Goal: Transaction & Acquisition: Purchase product/service

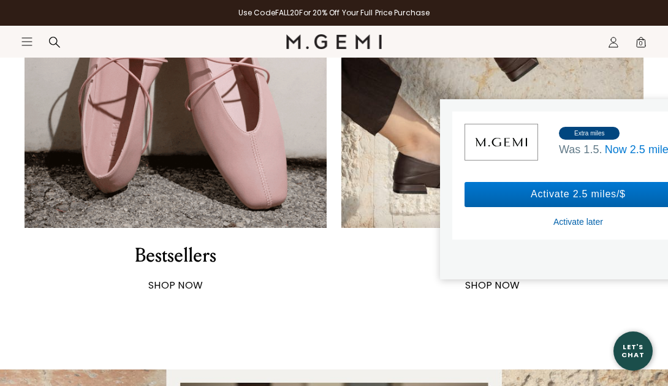
scroll to position [798, 0]
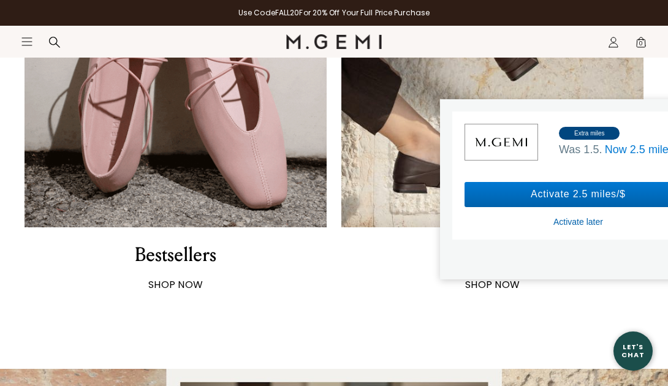
click at [333, 272] on div "Bestsellers SHOP NOW New Arrivals SHOP NOW" at bounding box center [333, 108] width 619 height 367
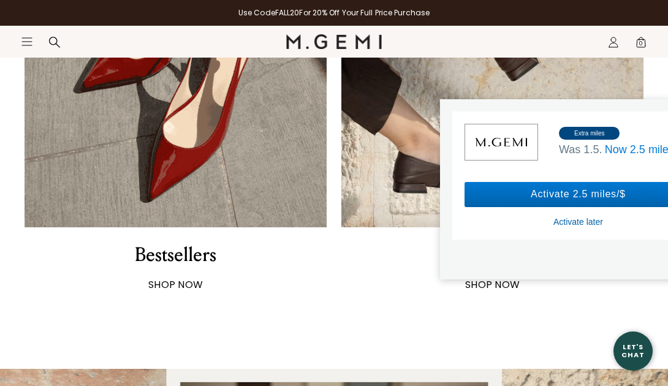
click at [570, 219] on div "Activate later" at bounding box center [578, 221] width 50 height 11
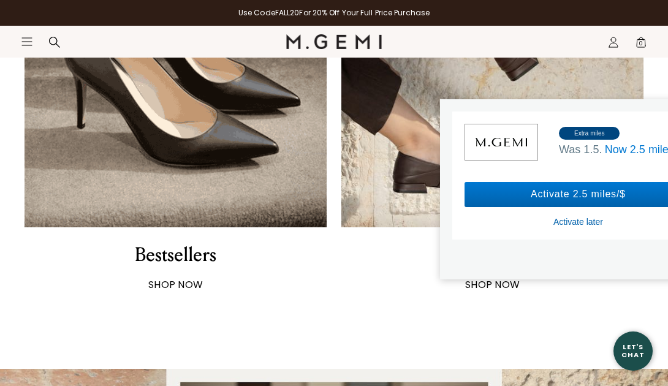
click at [565, 217] on div "Activate later" at bounding box center [578, 221] width 50 height 11
click at [564, 212] on div "Activate 2.5 miles/$ Activate later" at bounding box center [577, 204] width 227 height 45
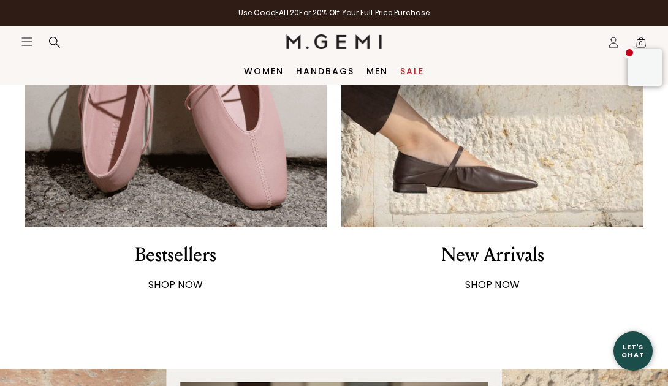
scroll to position [759, 0]
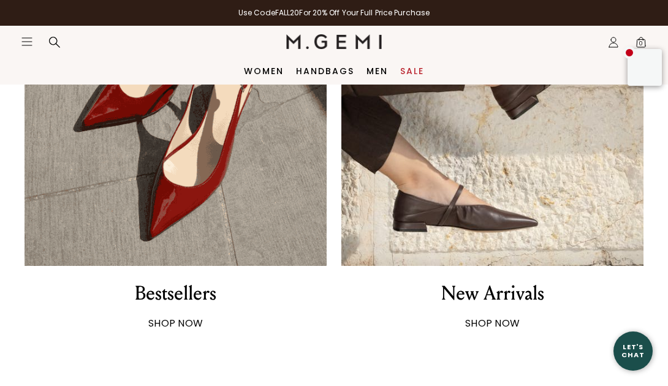
click at [560, 61] on div "Women Handbags Men Sale" at bounding box center [334, 71] width 668 height 27
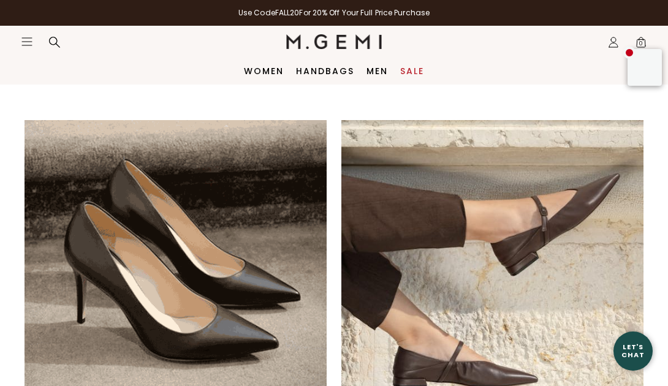
scroll to position [0, 0]
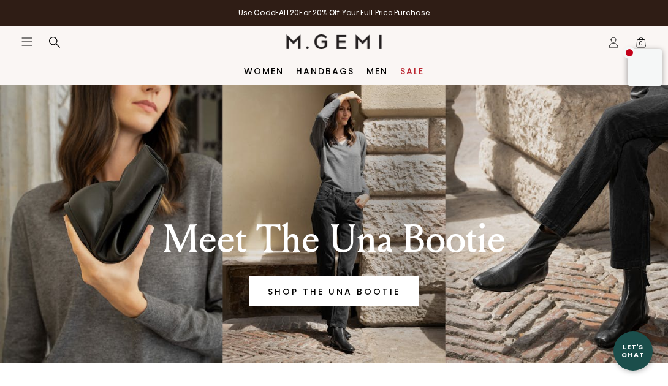
click at [413, 69] on link "Sale" at bounding box center [412, 71] width 24 height 10
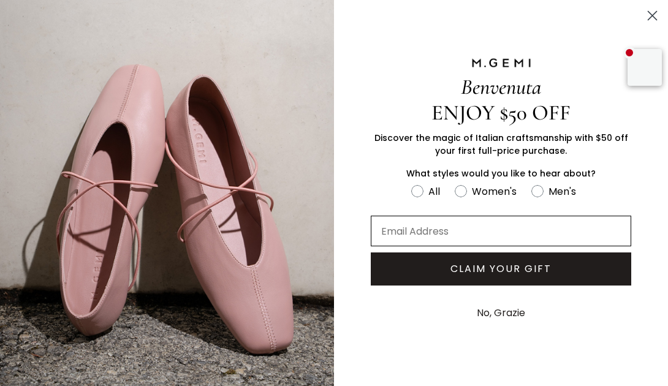
type input "jaystanley3@gmail.com"
click at [470, 270] on button "CLAIM YOUR GIFT" at bounding box center [501, 268] width 260 height 33
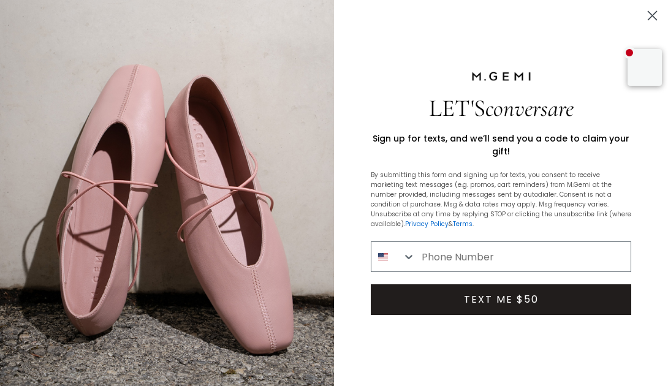
click at [650, 18] on circle "Close dialog" at bounding box center [652, 16] width 20 height 20
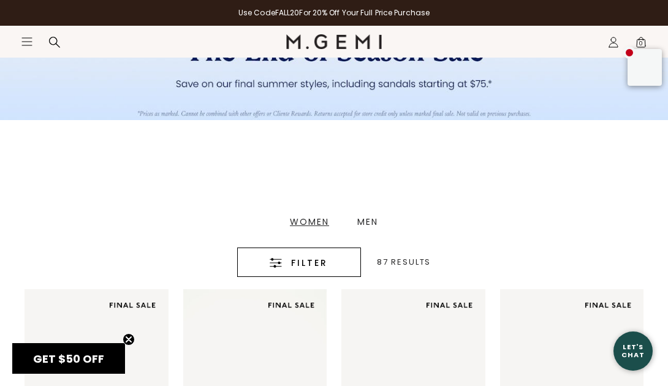
scroll to position [137, 0]
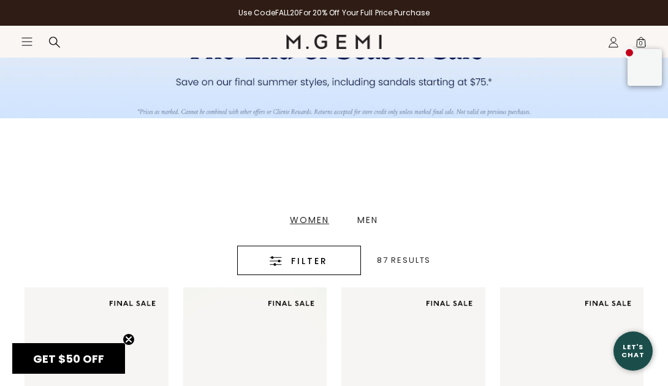
click at [317, 217] on div "Women" at bounding box center [309, 220] width 39 height 9
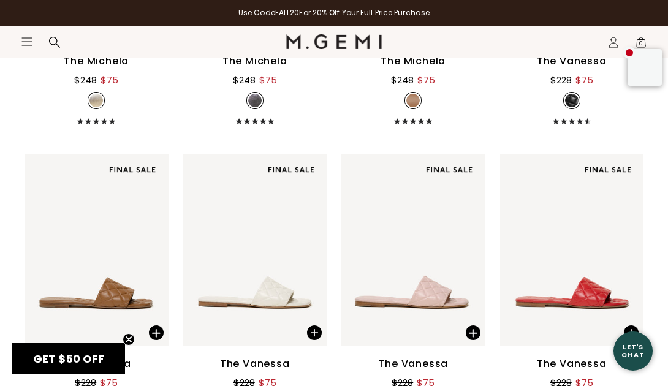
scroll to position [576, 0]
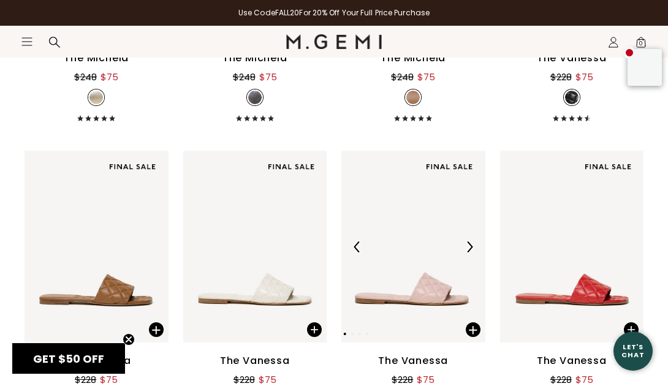
click at [412, 284] on img at bounding box center [413, 247] width 144 height 192
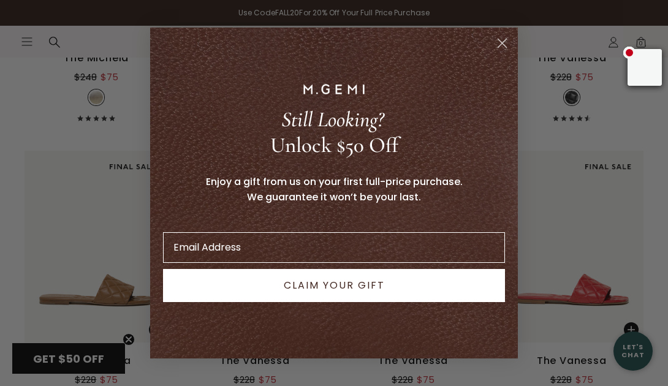
click at [505, 37] on circle "Close dialog" at bounding box center [502, 43] width 20 height 20
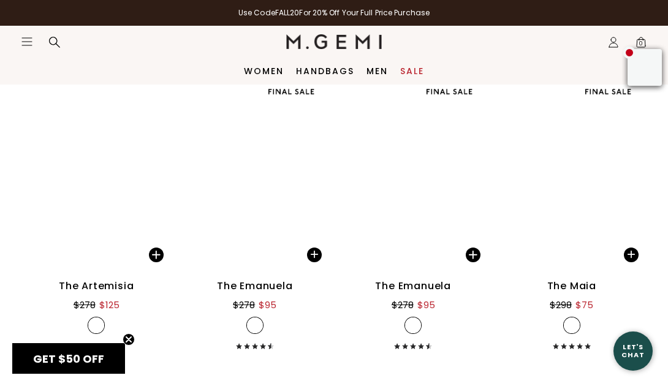
scroll to position [5376, 0]
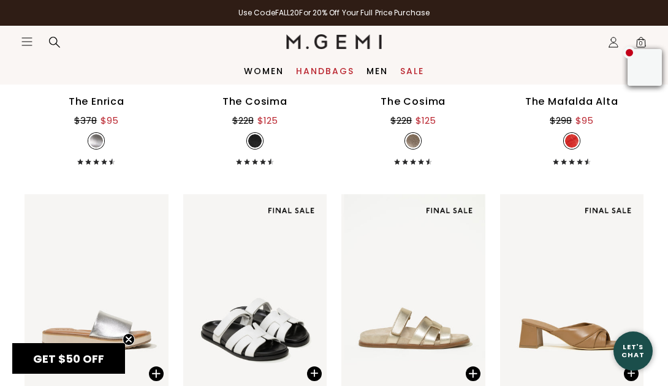
click at [322, 67] on link "Handbags" at bounding box center [325, 71] width 58 height 10
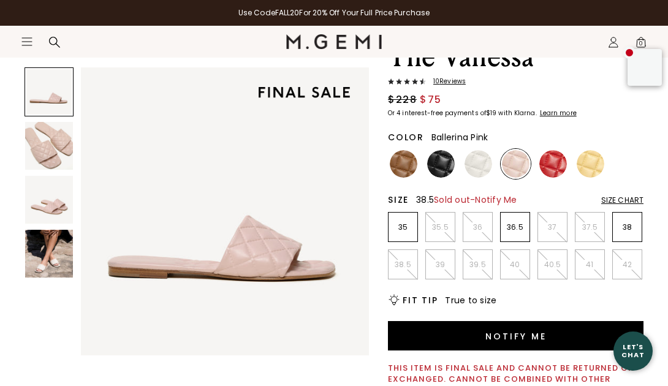
scroll to position [90, 0]
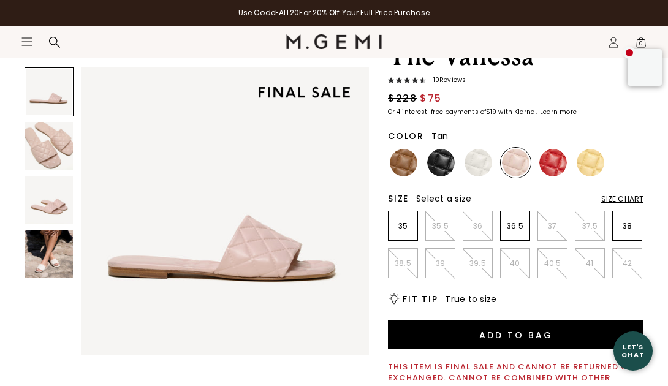
click at [402, 167] on img at bounding box center [404, 163] width 28 height 28
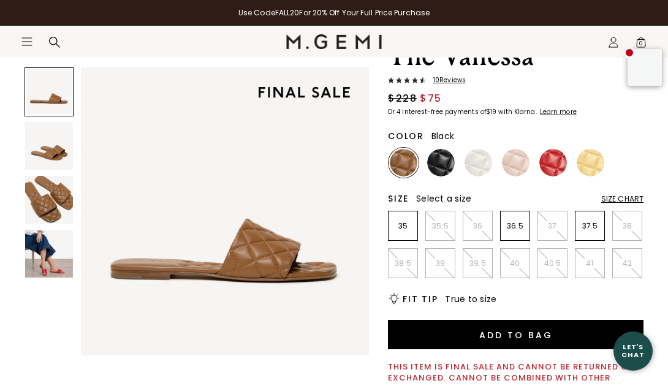
click at [443, 166] on img at bounding box center [441, 163] width 28 height 28
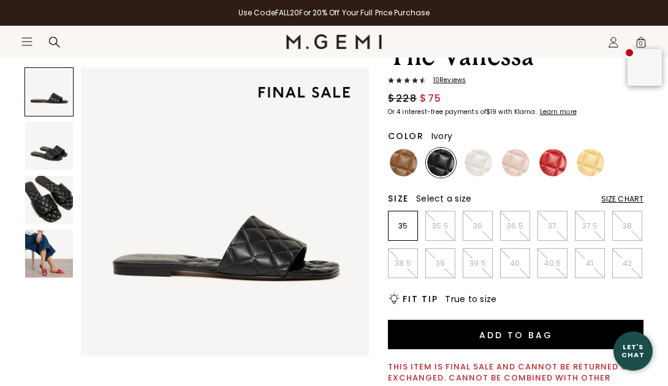
click at [481, 157] on img at bounding box center [478, 163] width 28 height 28
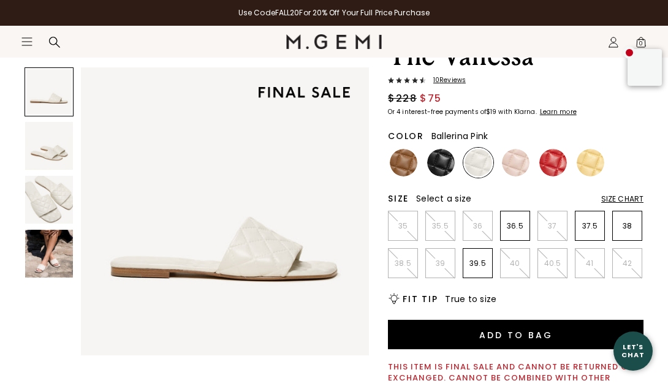
click at [515, 165] on img at bounding box center [516, 163] width 28 height 28
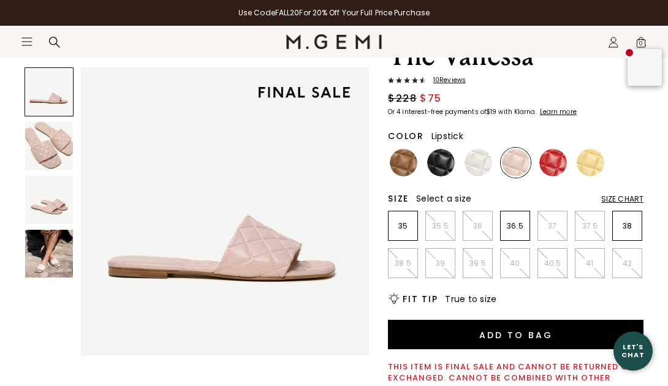
click at [550, 158] on img at bounding box center [553, 163] width 28 height 28
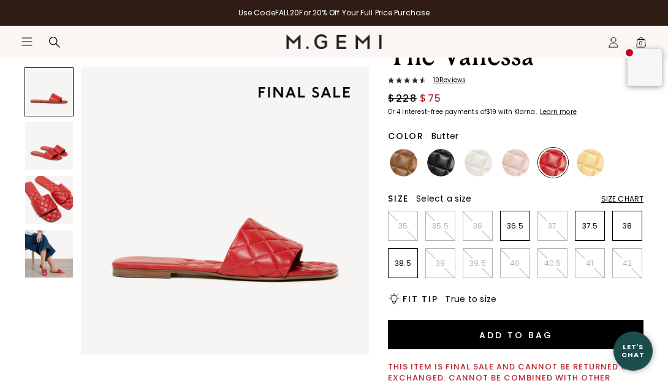
click at [593, 161] on img at bounding box center [590, 163] width 28 height 28
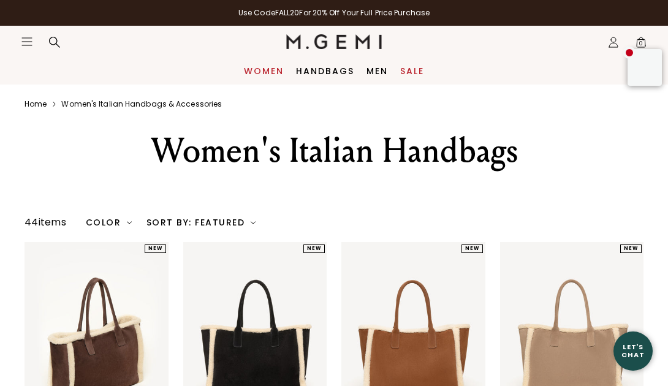
click at [266, 67] on link "Women" at bounding box center [264, 71] width 40 height 10
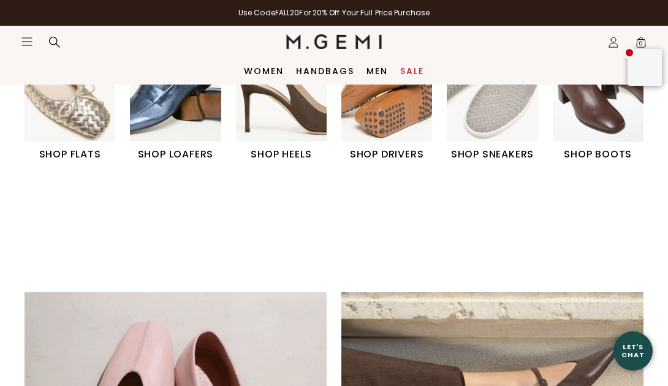
scroll to position [429, 0]
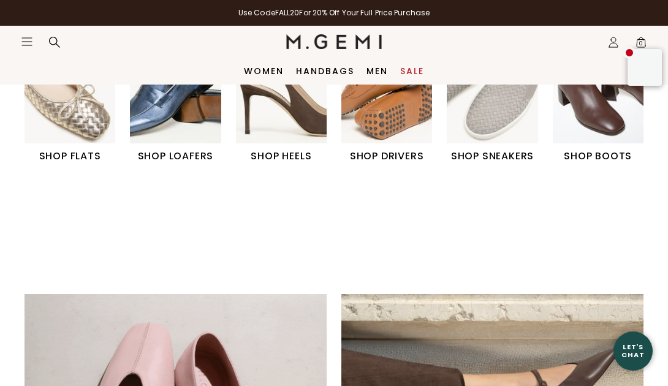
click at [93, 140] on img "1 / 6" at bounding box center [69, 85] width 91 height 113
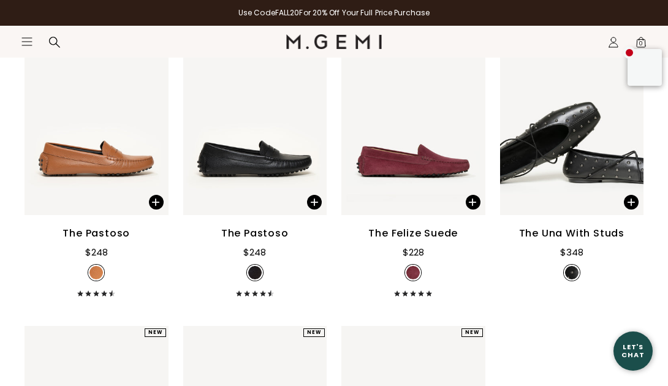
scroll to position [5377, 0]
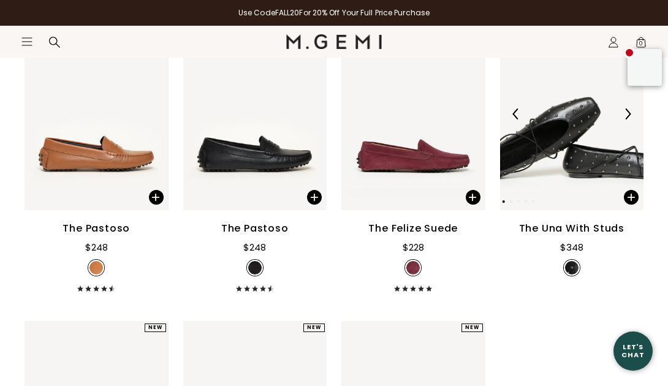
click at [571, 153] on img at bounding box center [572, 114] width 144 height 192
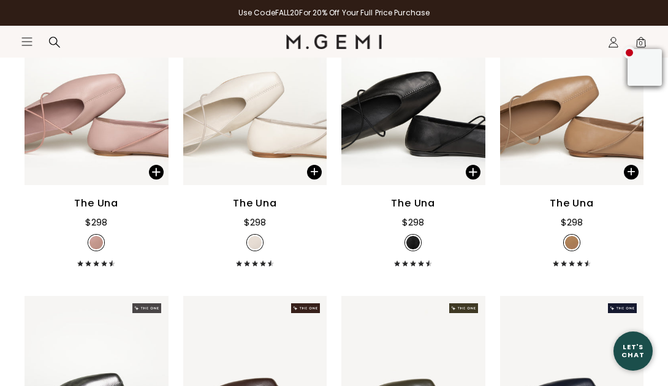
scroll to position [2378, 0]
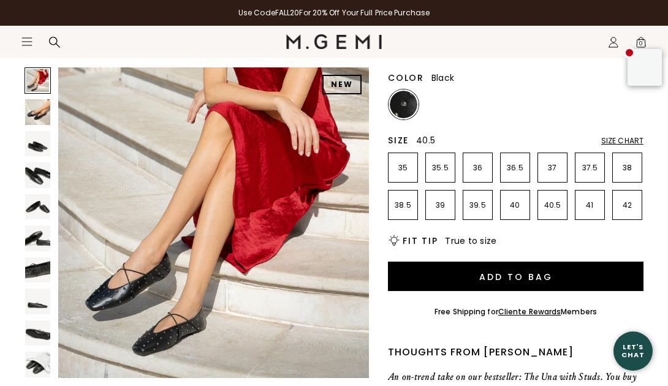
click at [555, 210] on p "40.5" at bounding box center [552, 205] width 29 height 10
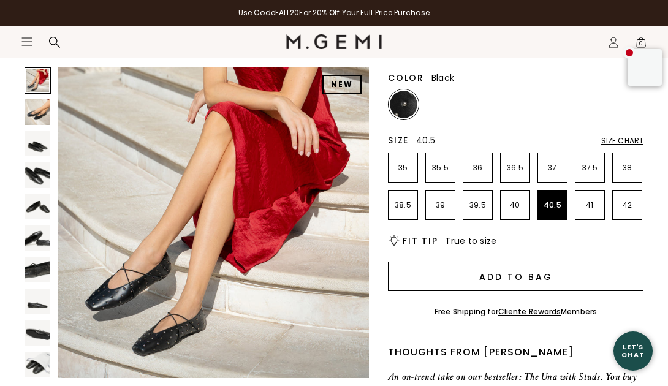
click at [511, 278] on button "Add to Bag" at bounding box center [515, 276] width 255 height 29
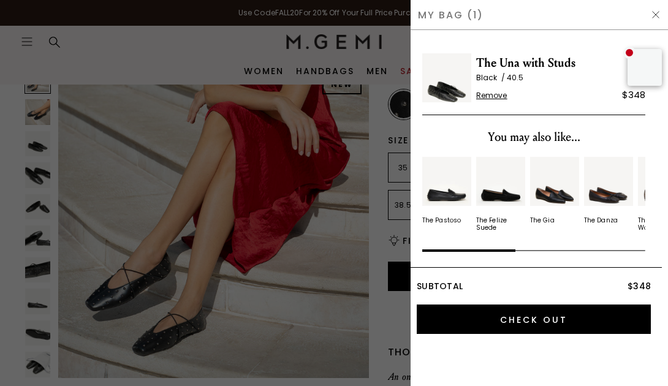
click at [235, 176] on div at bounding box center [334, 193] width 668 height 386
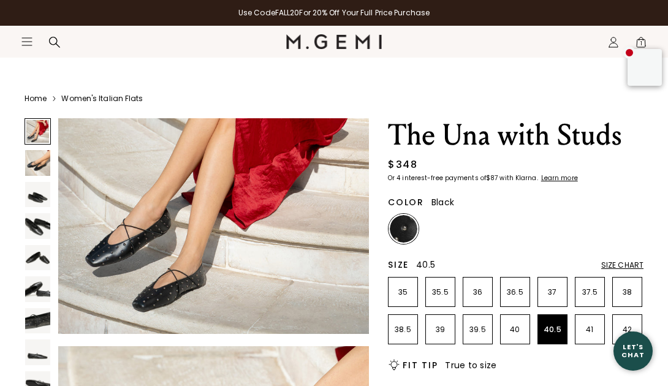
scroll to position [122, 0]
